Goal: Task Accomplishment & Management: Complete application form

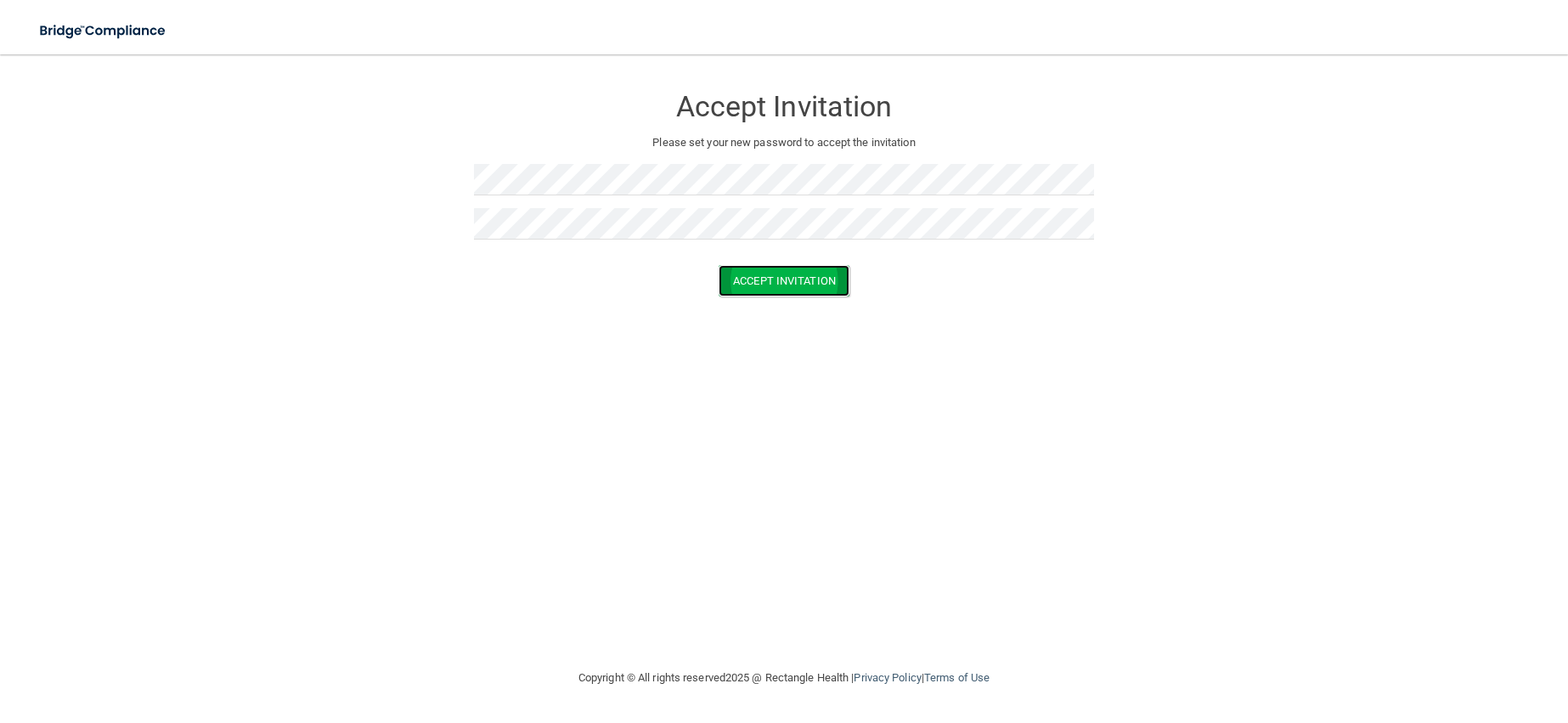
click at [746, 283] on button "Accept Invitation" at bounding box center [784, 280] width 131 height 31
click at [784, 312] on button "Accept Invitation" at bounding box center [784, 305] width 131 height 31
click at [776, 284] on button "Accept Invitation" at bounding box center [784, 280] width 131 height 31
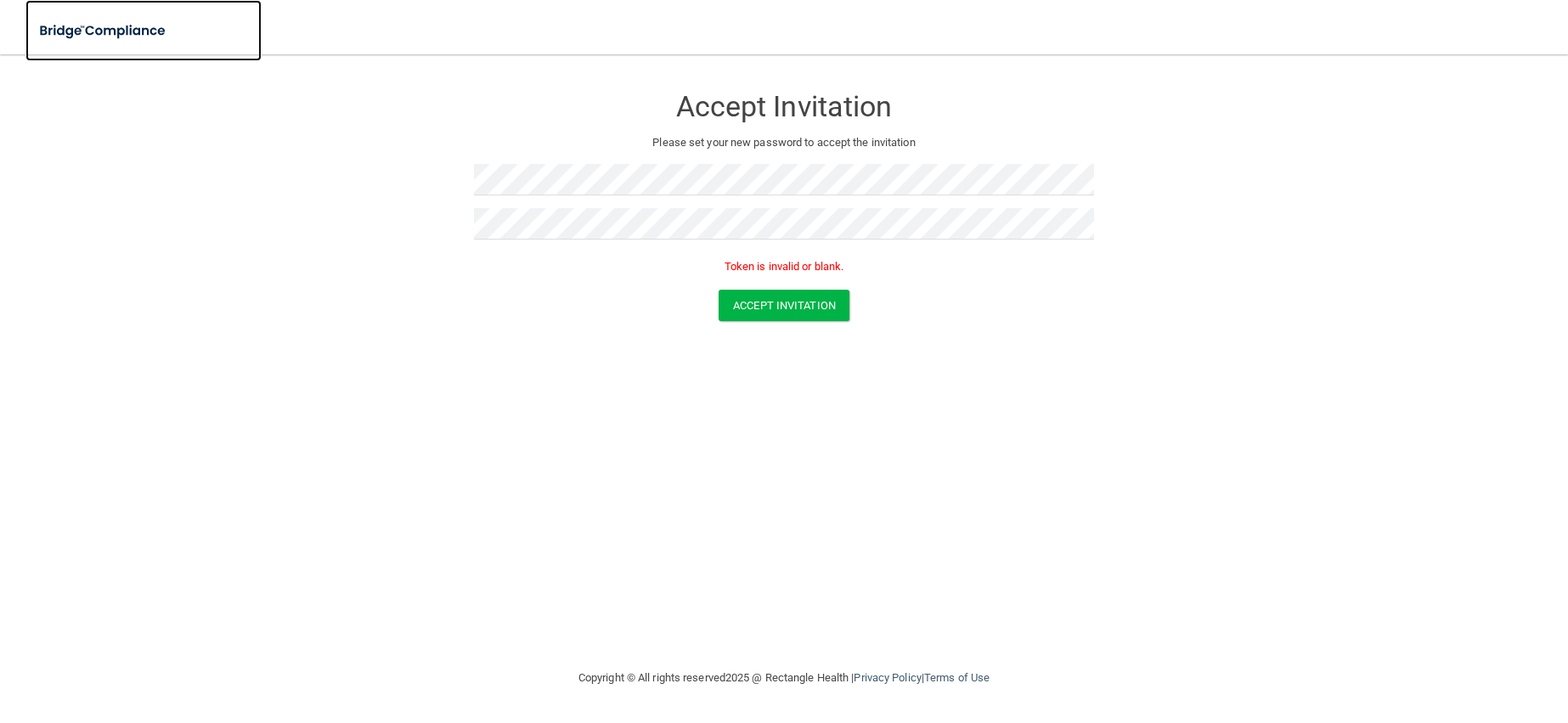
click at [114, 28] on img at bounding box center [103, 30] width 157 height 35
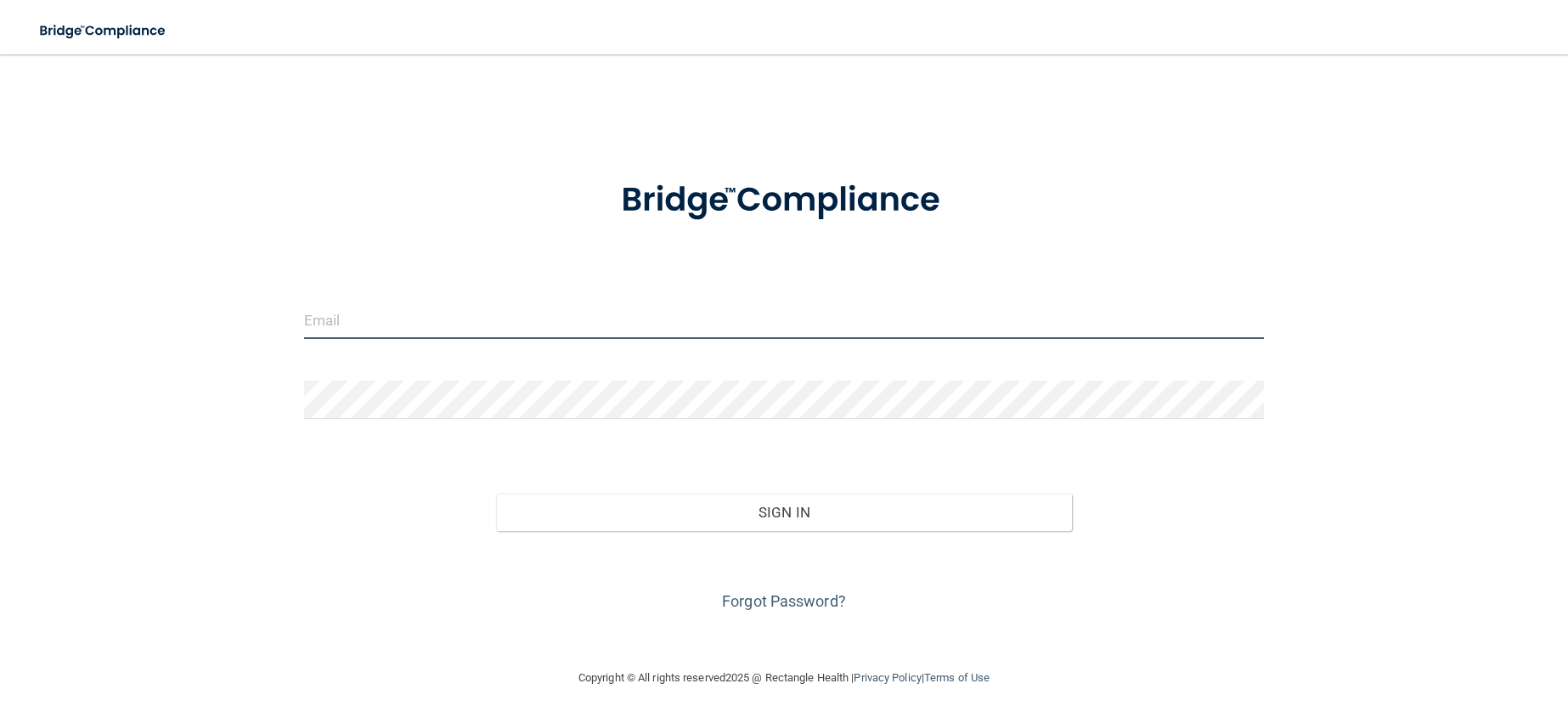
click at [450, 328] on input "email" at bounding box center [784, 319] width 960 height 38
type input "[EMAIL_ADDRESS][DOMAIN_NAME]"
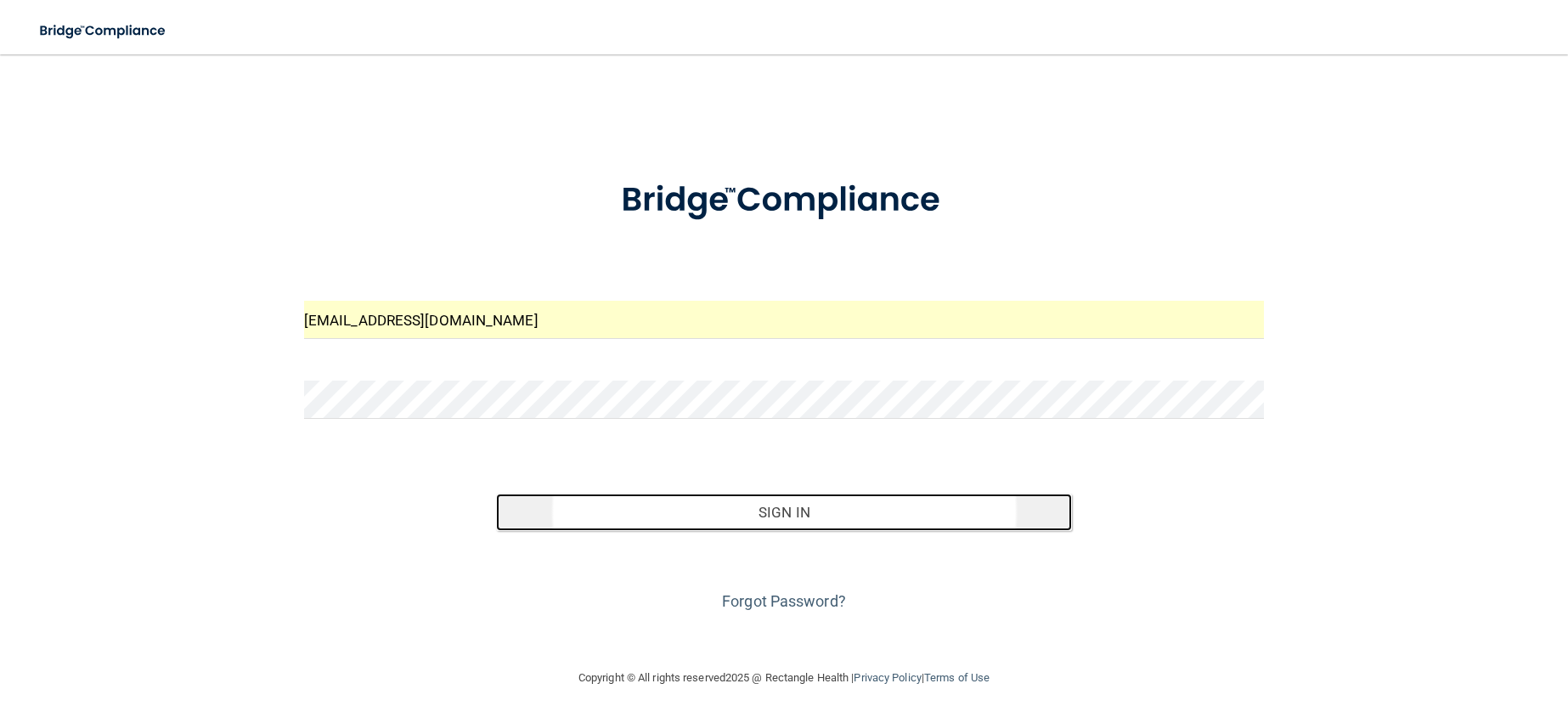
click at [792, 504] on button "Sign In" at bounding box center [784, 513] width 576 height 38
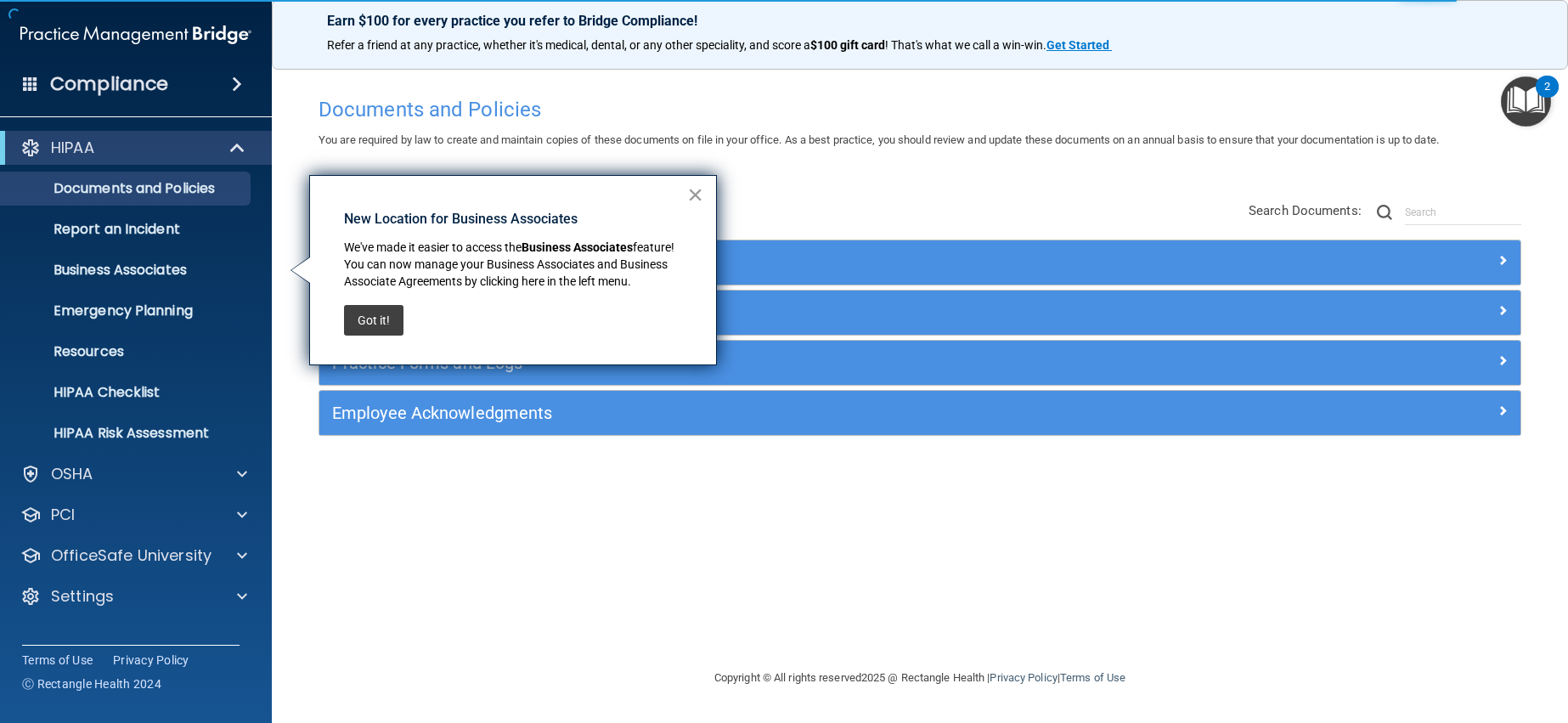
click at [700, 196] on button "×" at bounding box center [695, 194] width 16 height 27
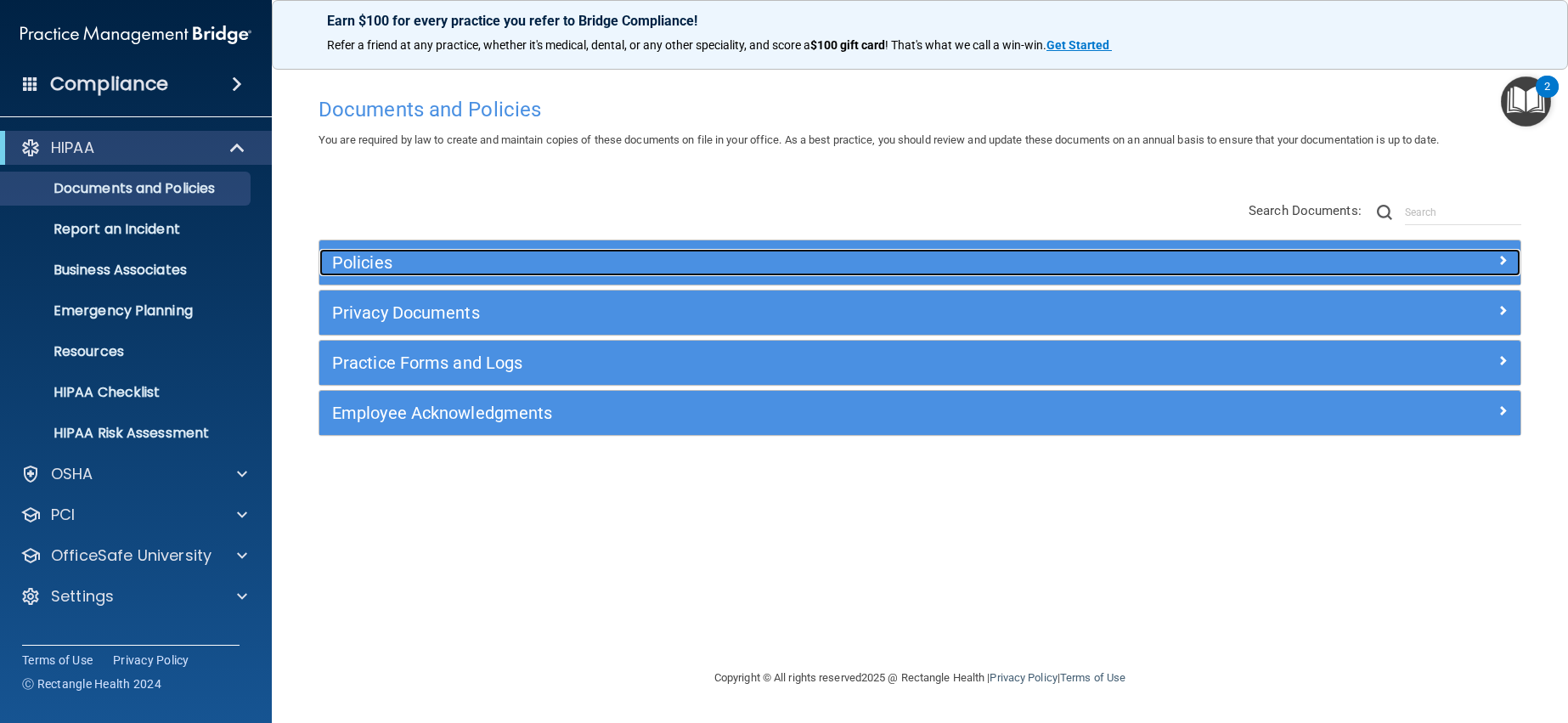
click at [1503, 261] on span at bounding box center [1502, 259] width 10 height 21
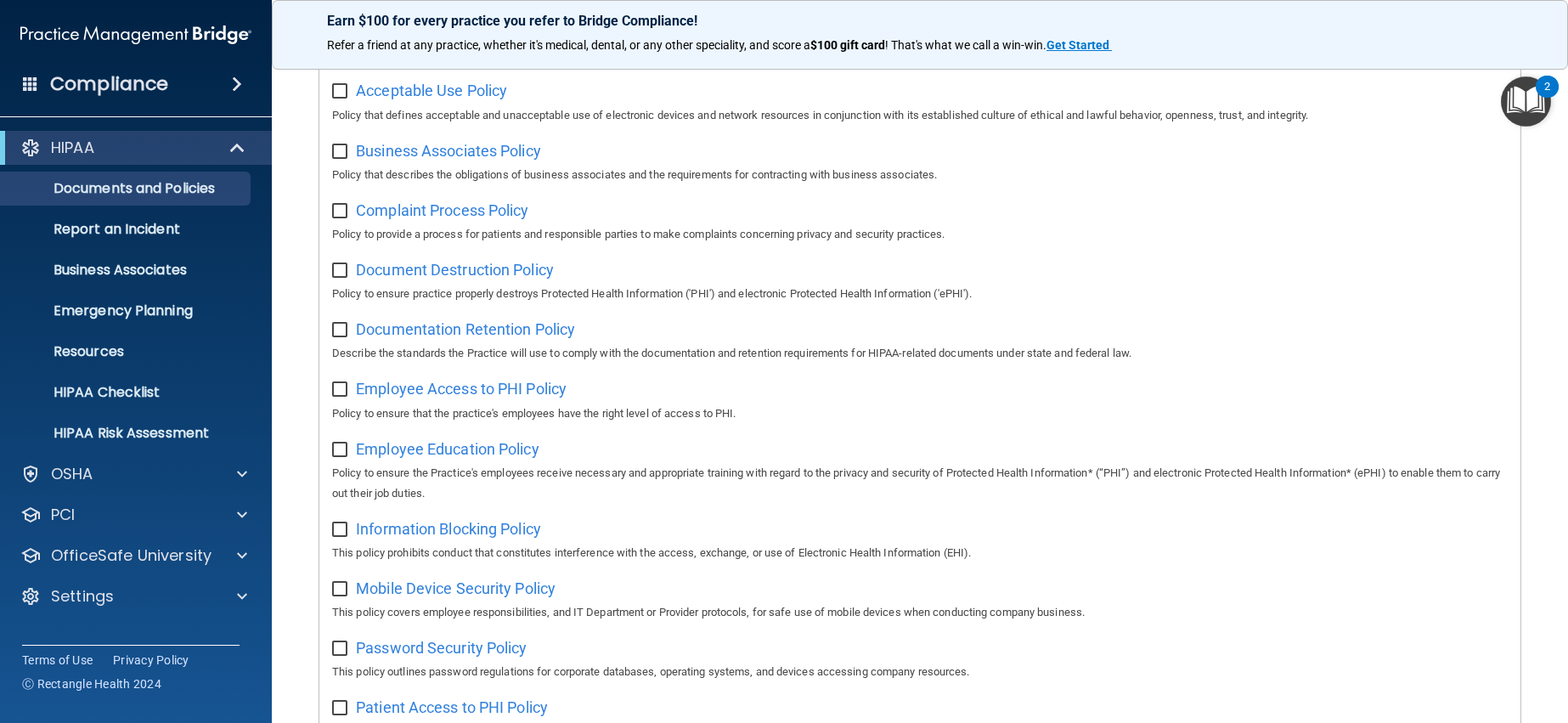
scroll to position [85, 0]
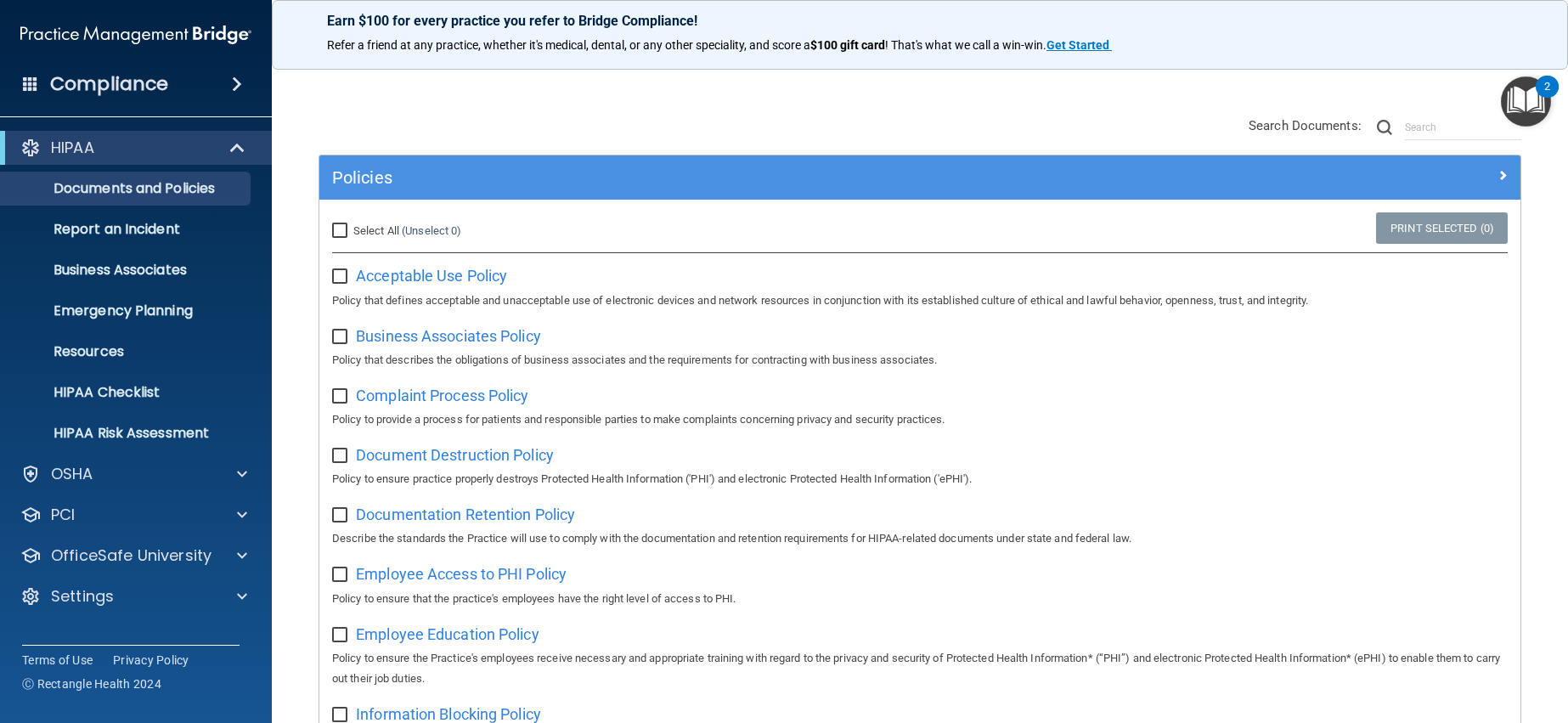
click at [343, 234] on input "Select All (Unselect 0) Unselect All" at bounding box center [342, 231] width 20 height 13
checkbox input "true"
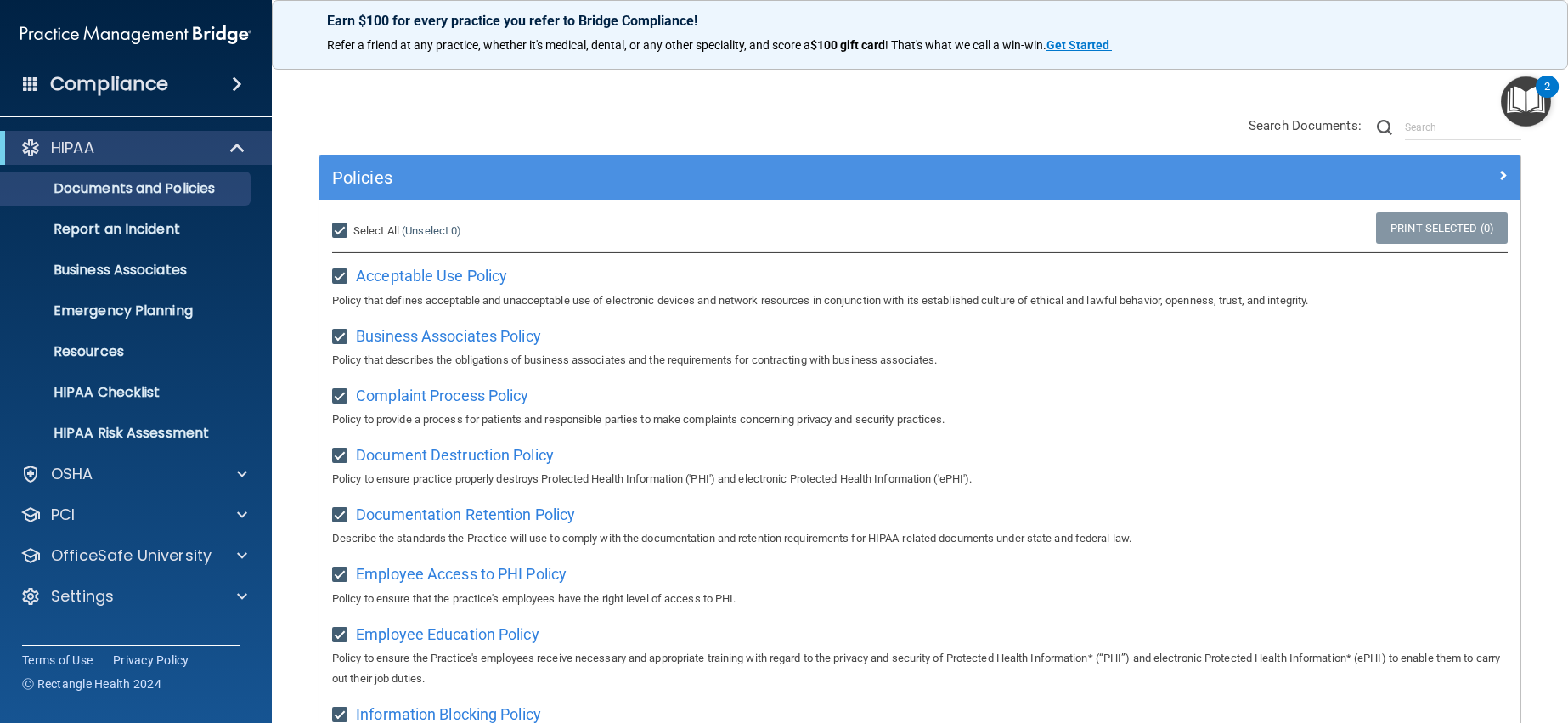
checkbox input "true"
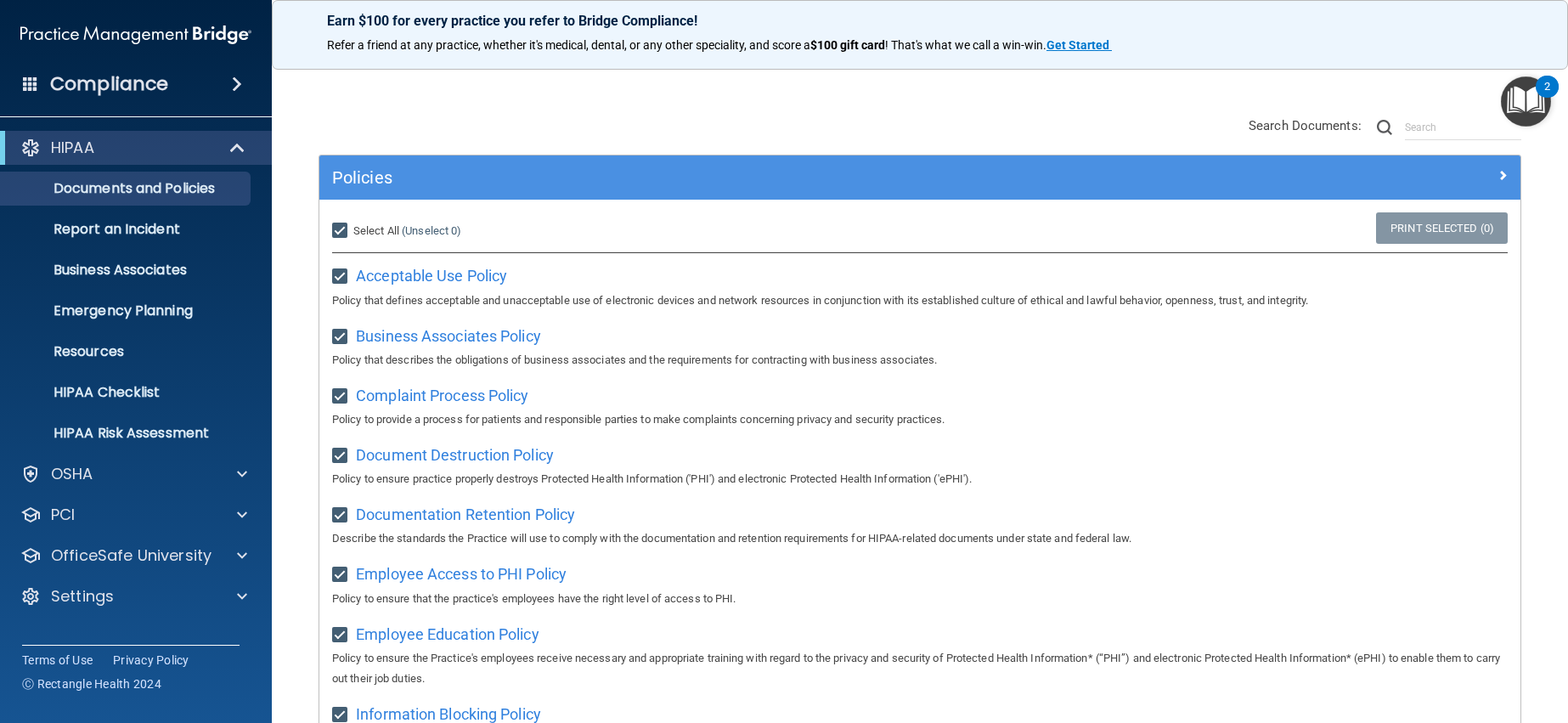
checkbox input "true"
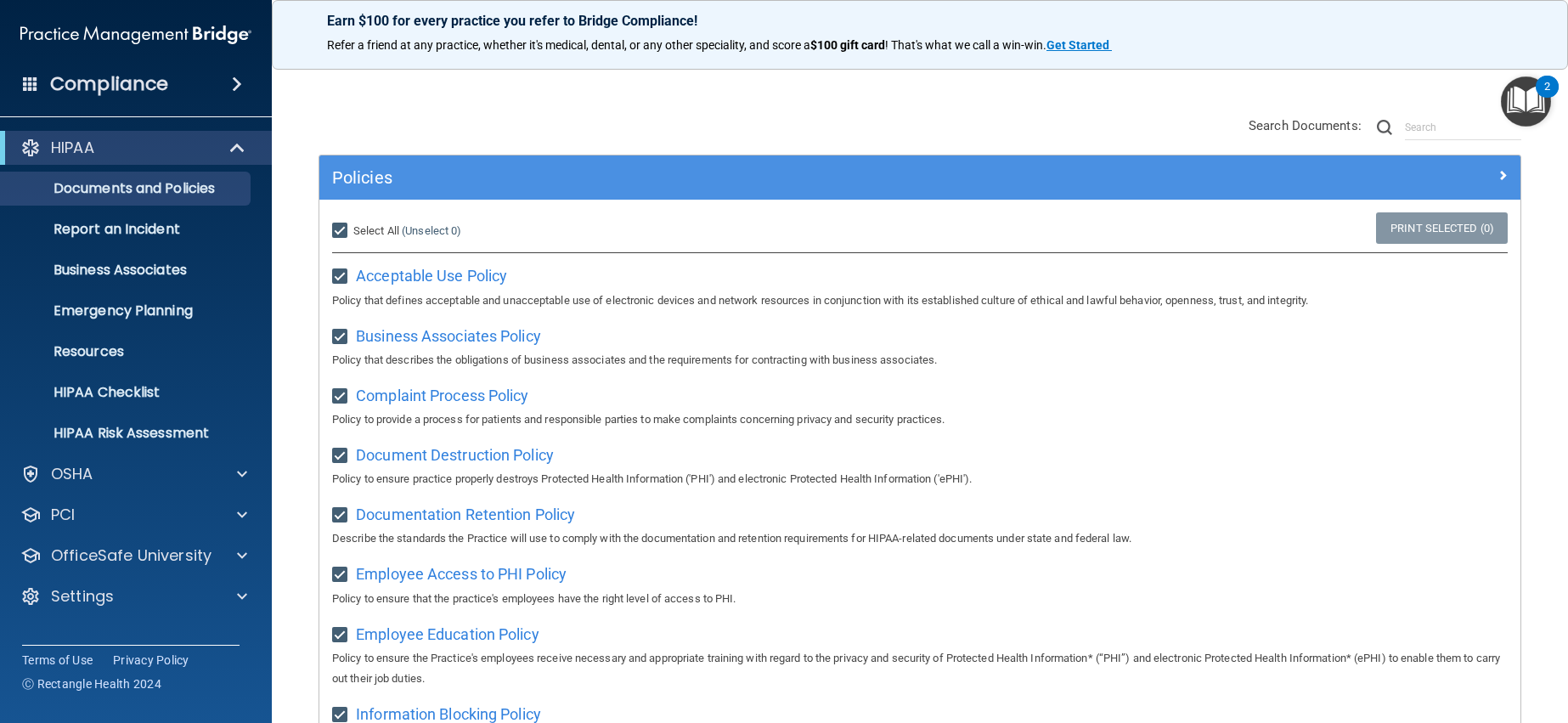
checkbox input "true"
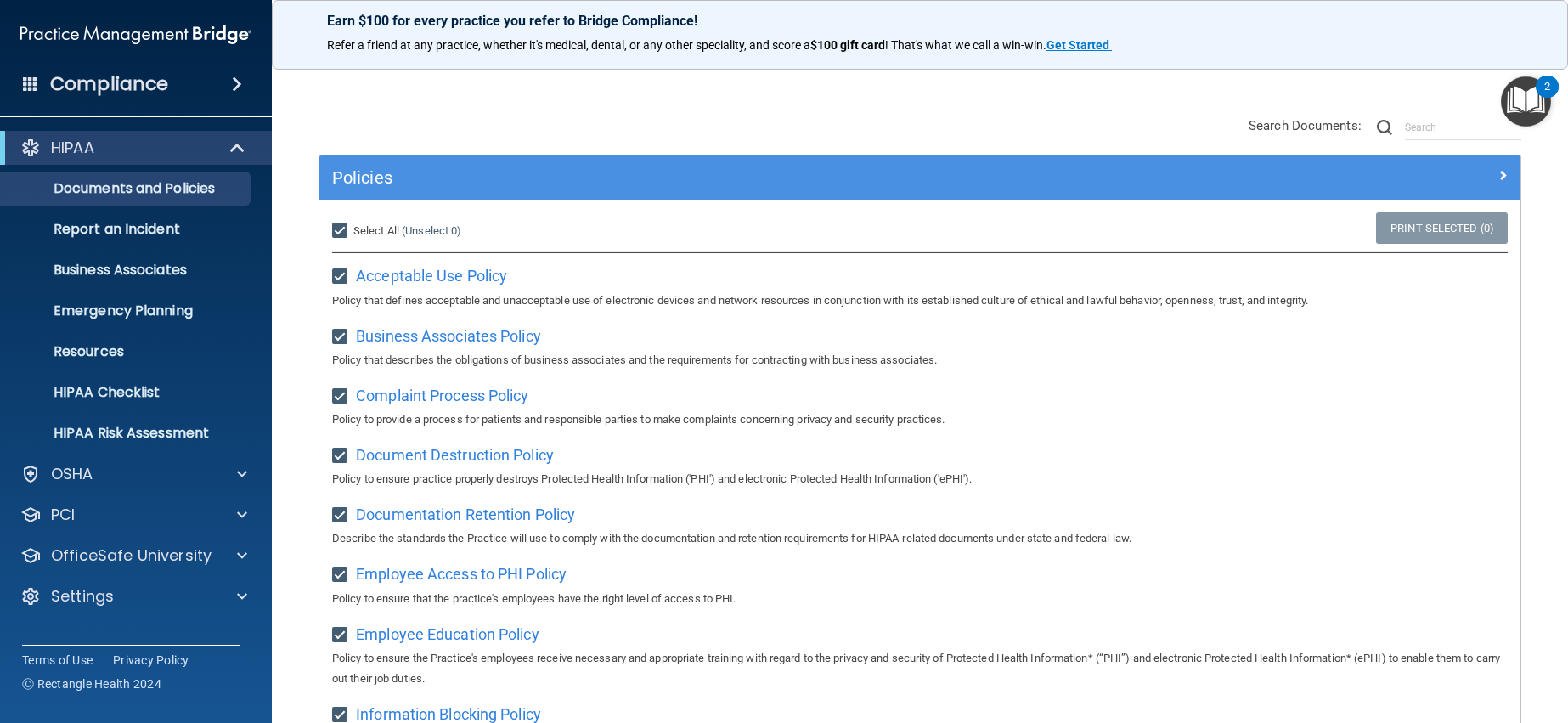
checkbox input "true"
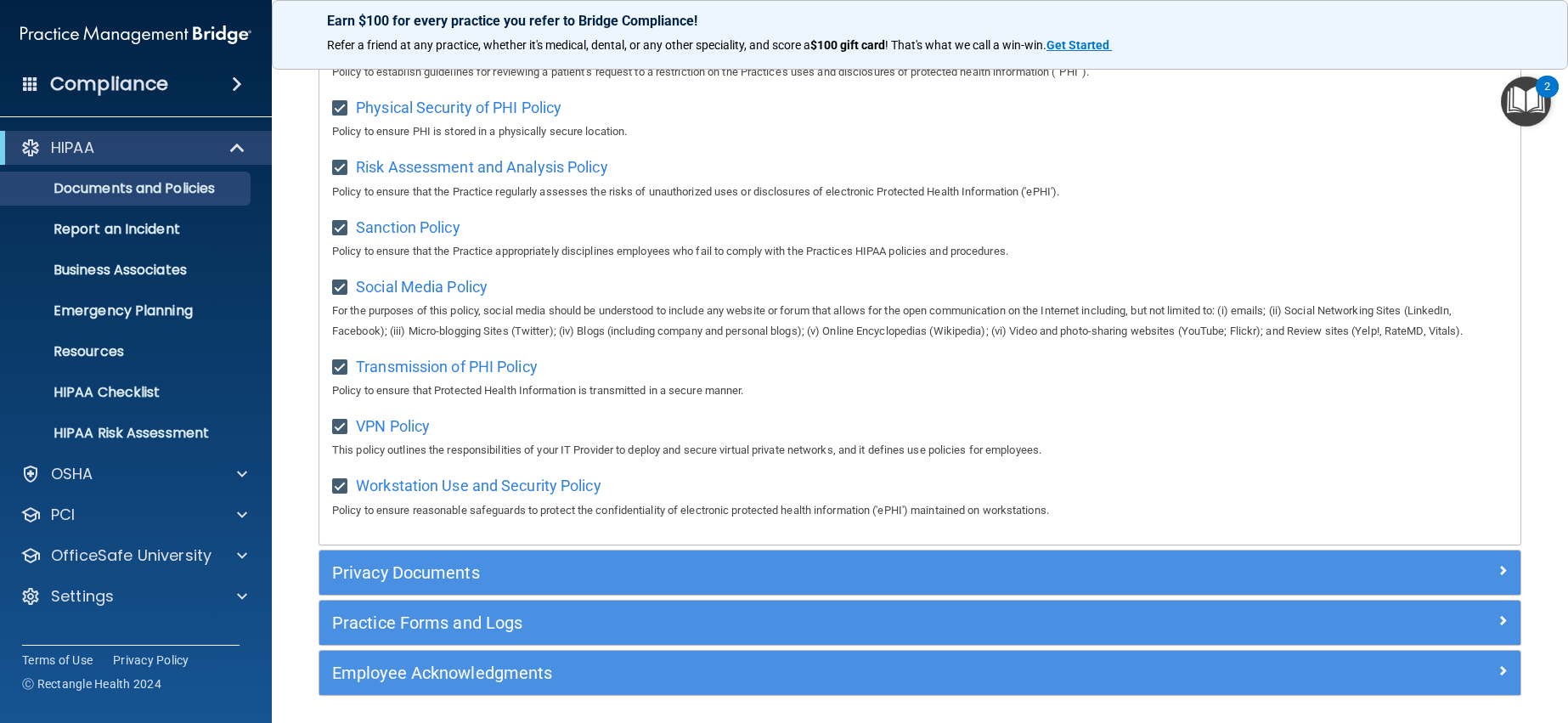
scroll to position [1187, 0]
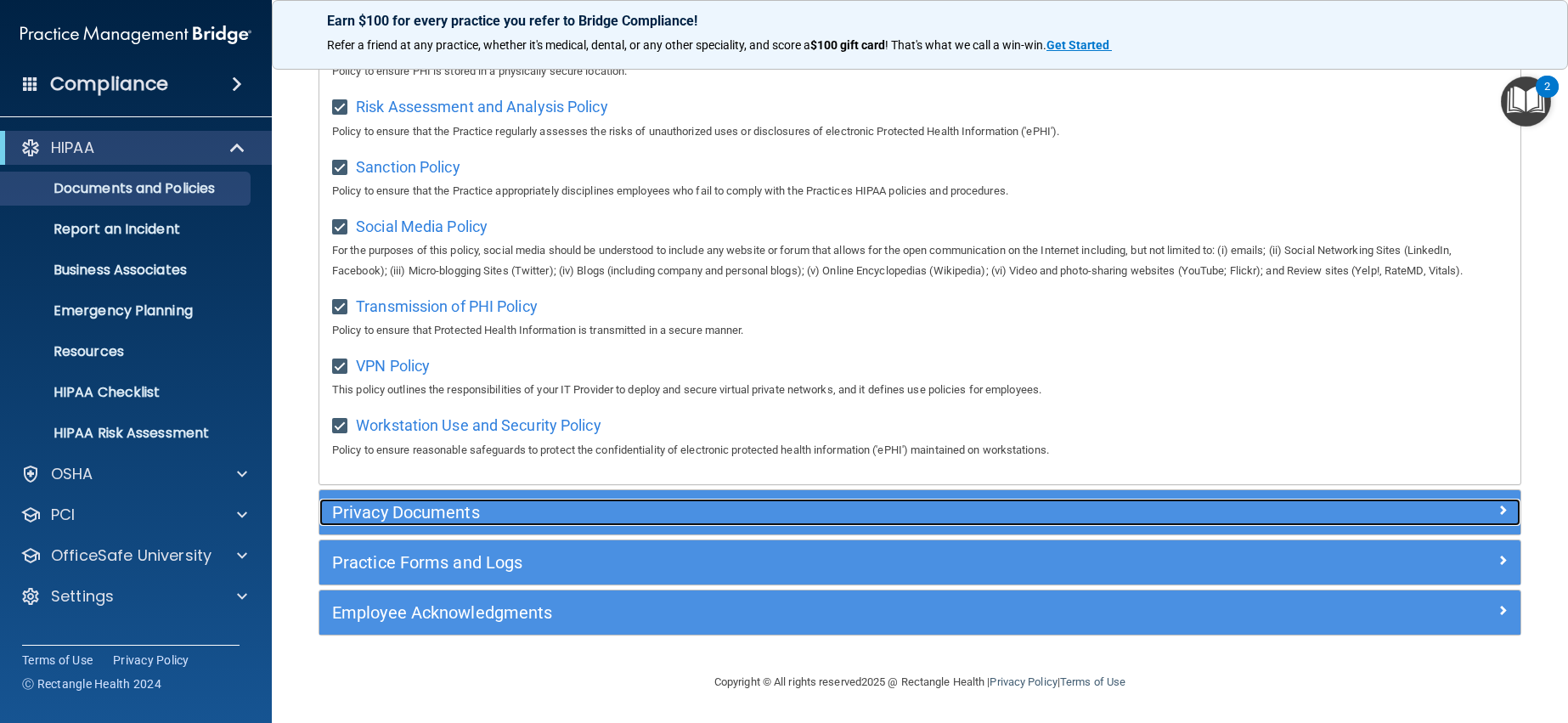
click at [728, 503] on h5 "Privacy Documents" at bounding box center [769, 512] width 876 height 19
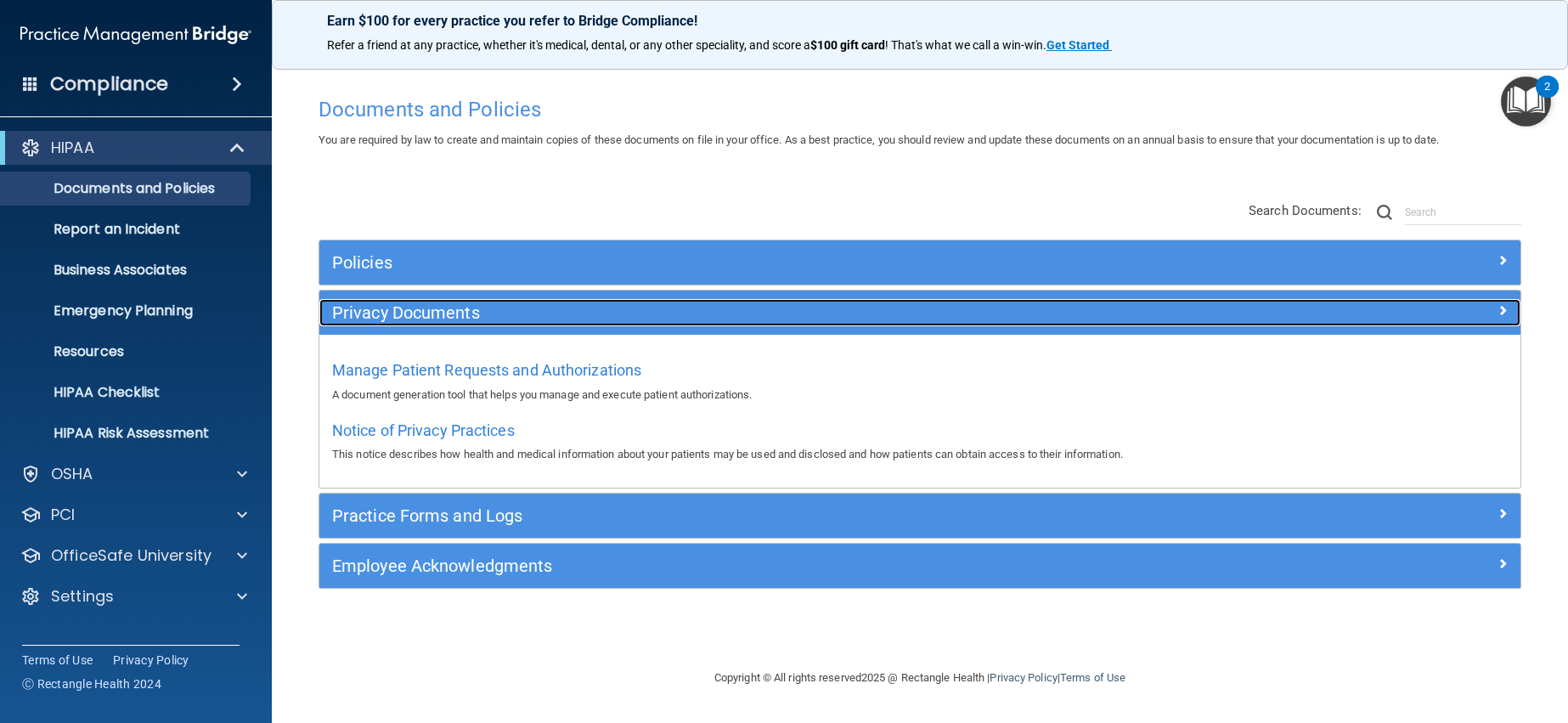
scroll to position [0, 0]
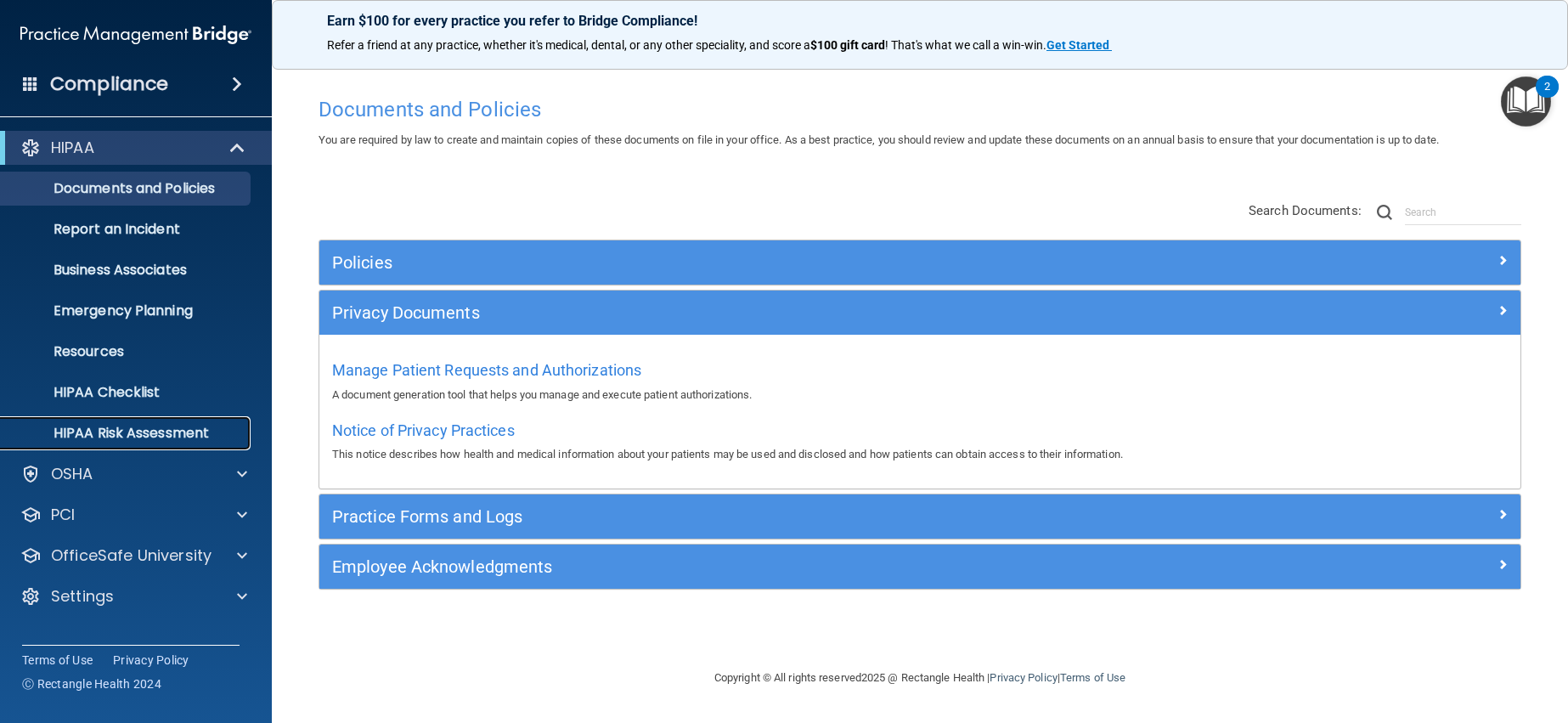
click at [152, 433] on p "HIPAA Risk Assessment" at bounding box center [126, 433] width 232 height 17
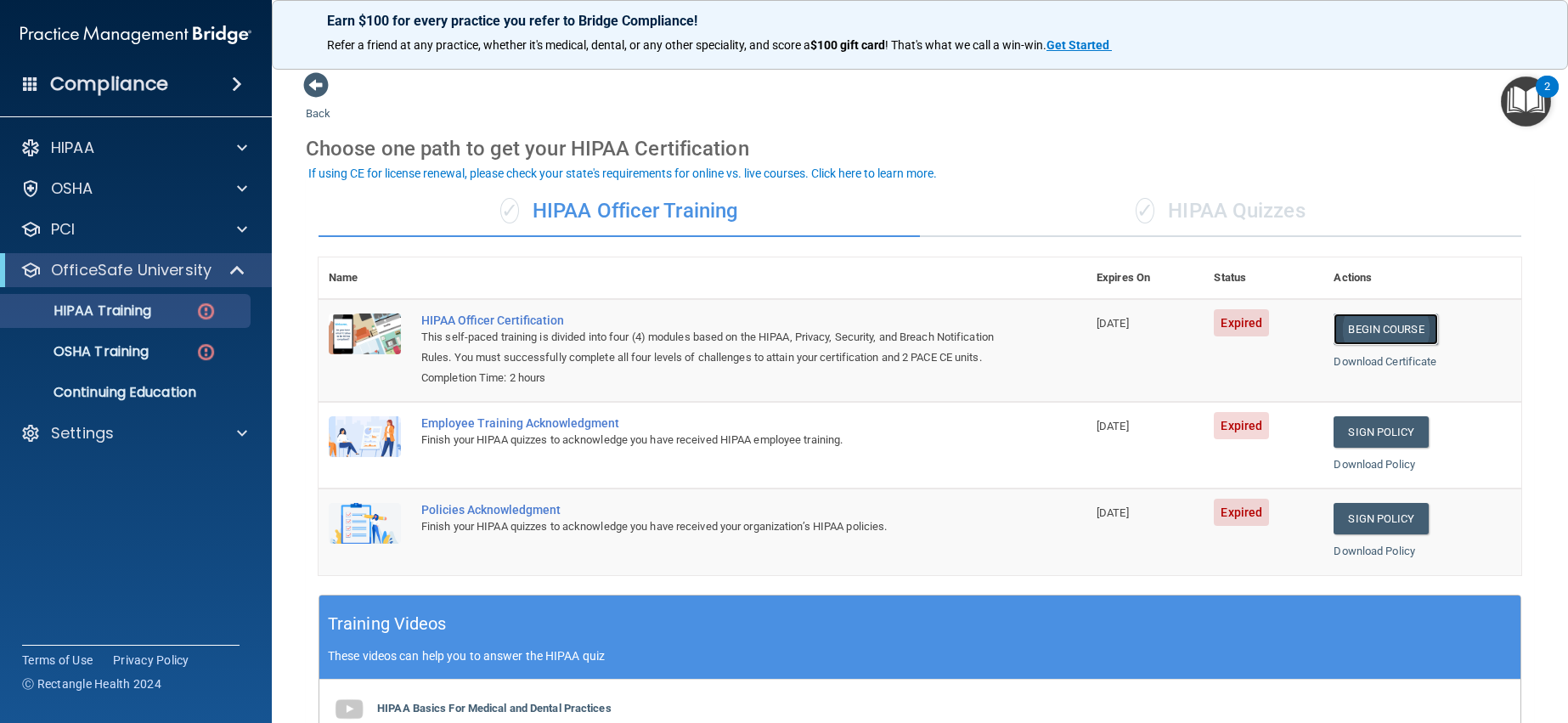
click at [1377, 322] on link "Begin Course" at bounding box center [1386, 328] width 104 height 31
